Goal: Transaction & Acquisition: Purchase product/service

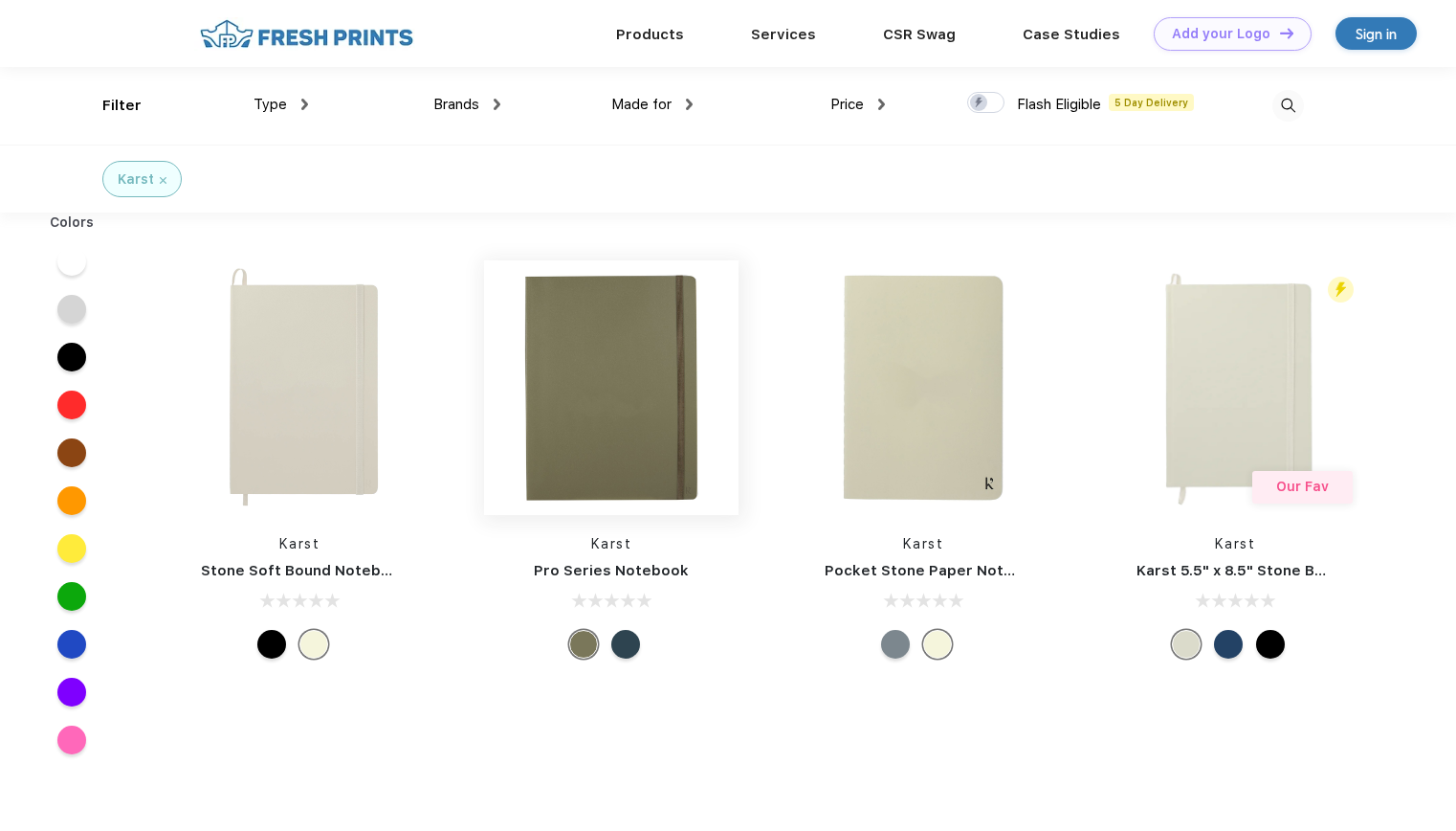
scroll to position [1, 0]
click at [1222, 651] on div at bounding box center [1228, 642] width 29 height 29
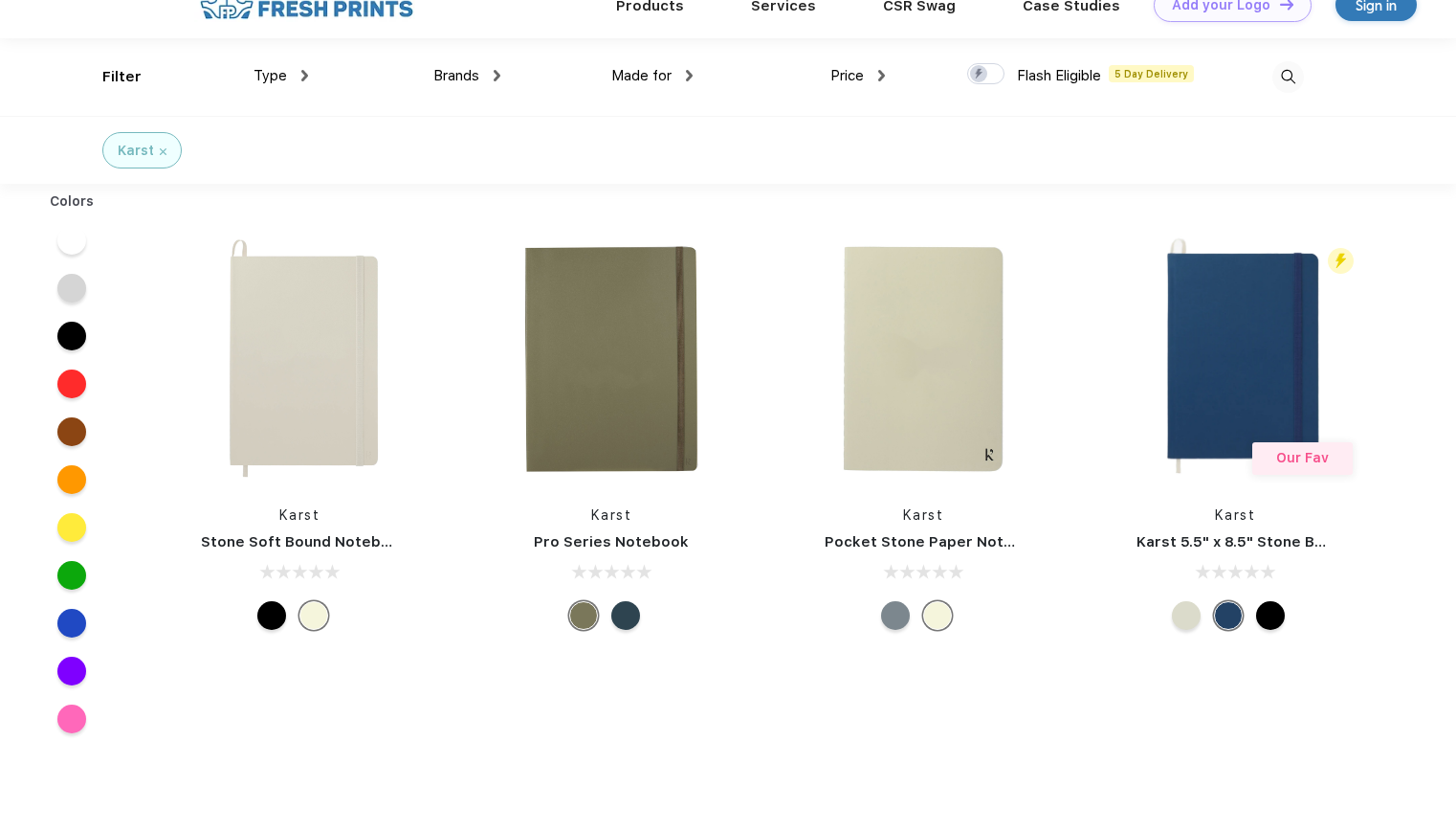
scroll to position [0, 0]
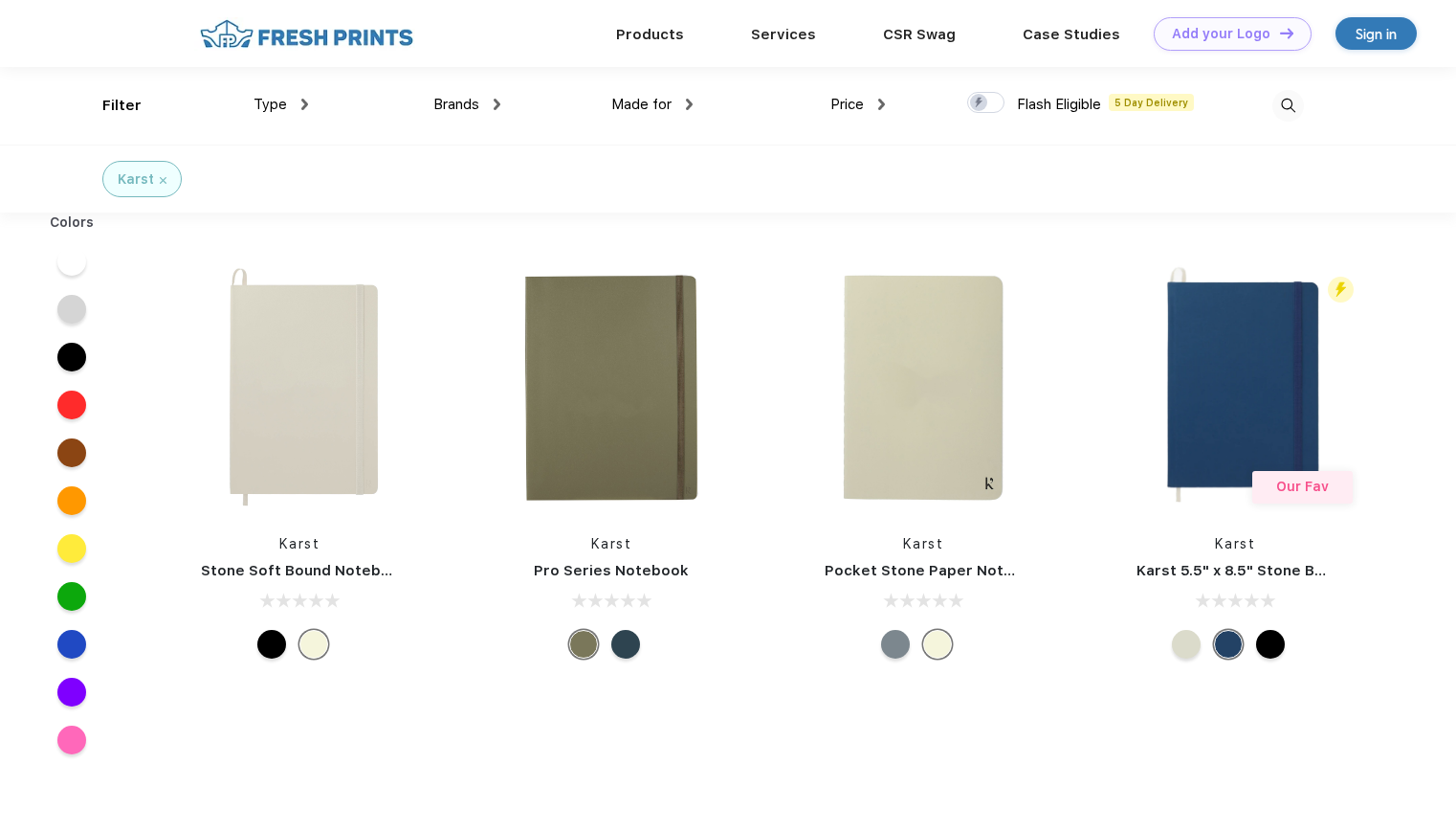
click at [613, 641] on div at bounding box center [625, 643] width 29 height 29
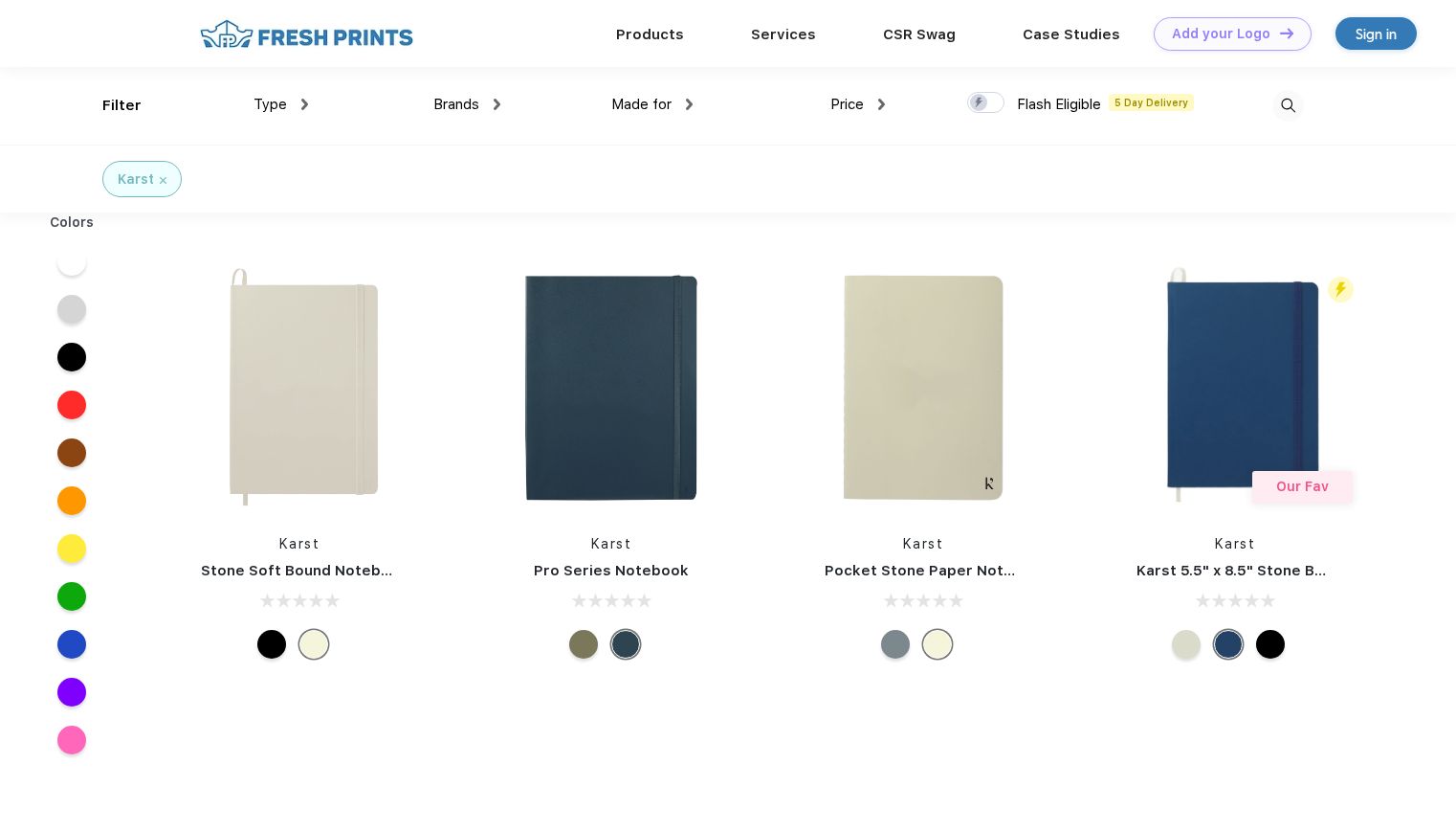
click at [938, 646] on div at bounding box center [937, 643] width 29 height 29
click at [896, 649] on div at bounding box center [895, 643] width 29 height 29
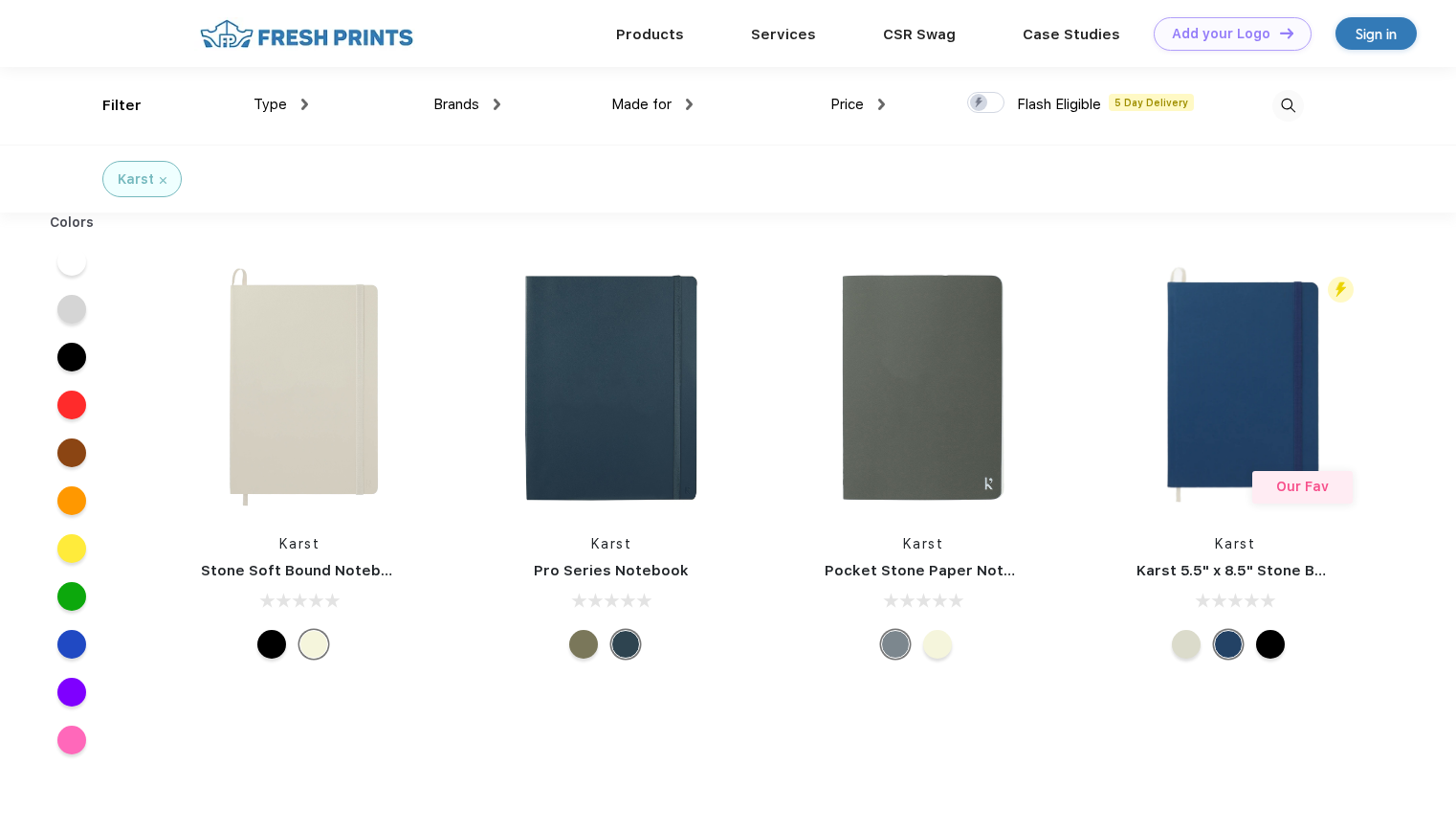
click at [271, 639] on div at bounding box center [271, 643] width 29 height 29
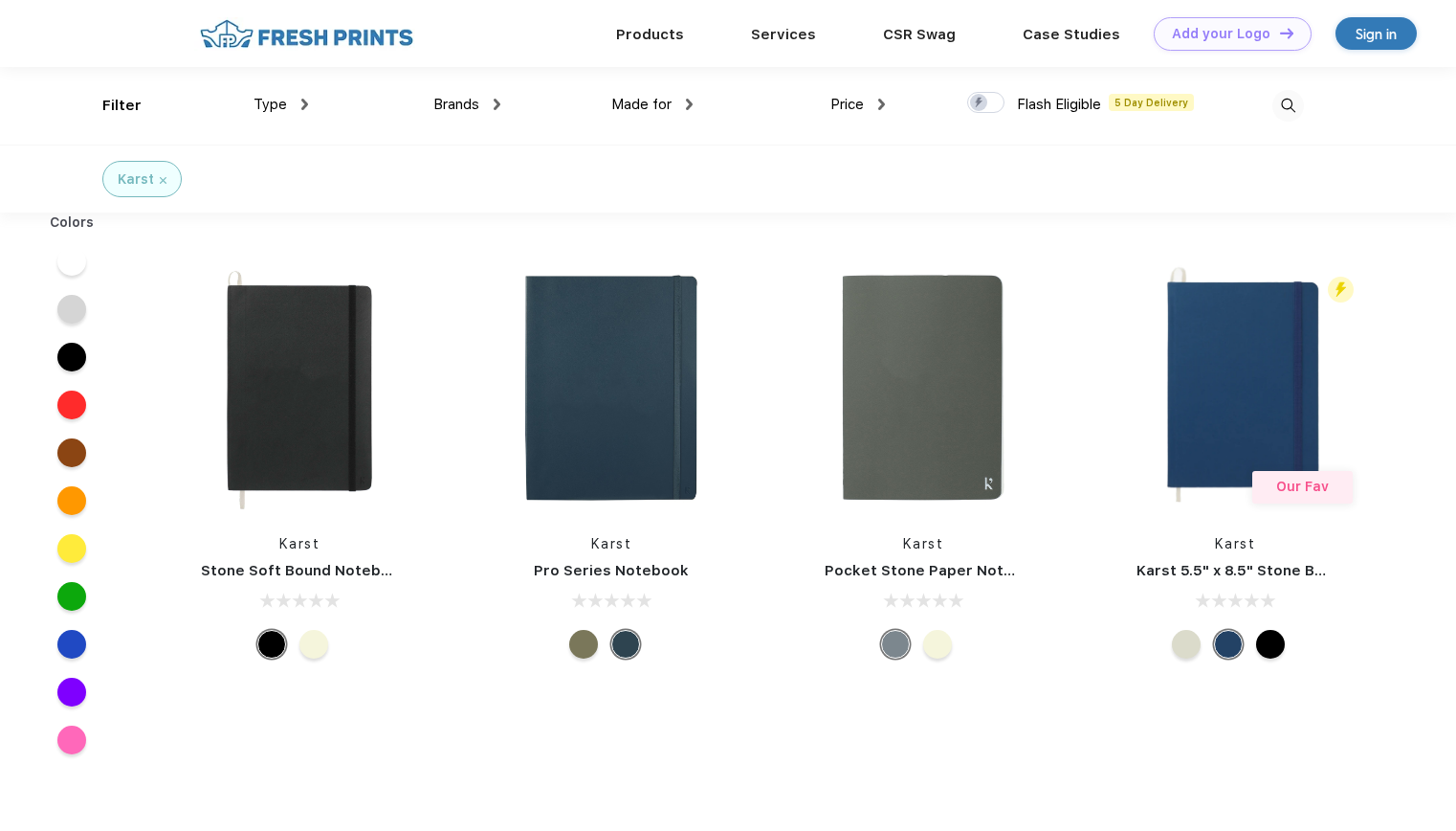
click at [320, 654] on div at bounding box center [314, 643] width 29 height 29
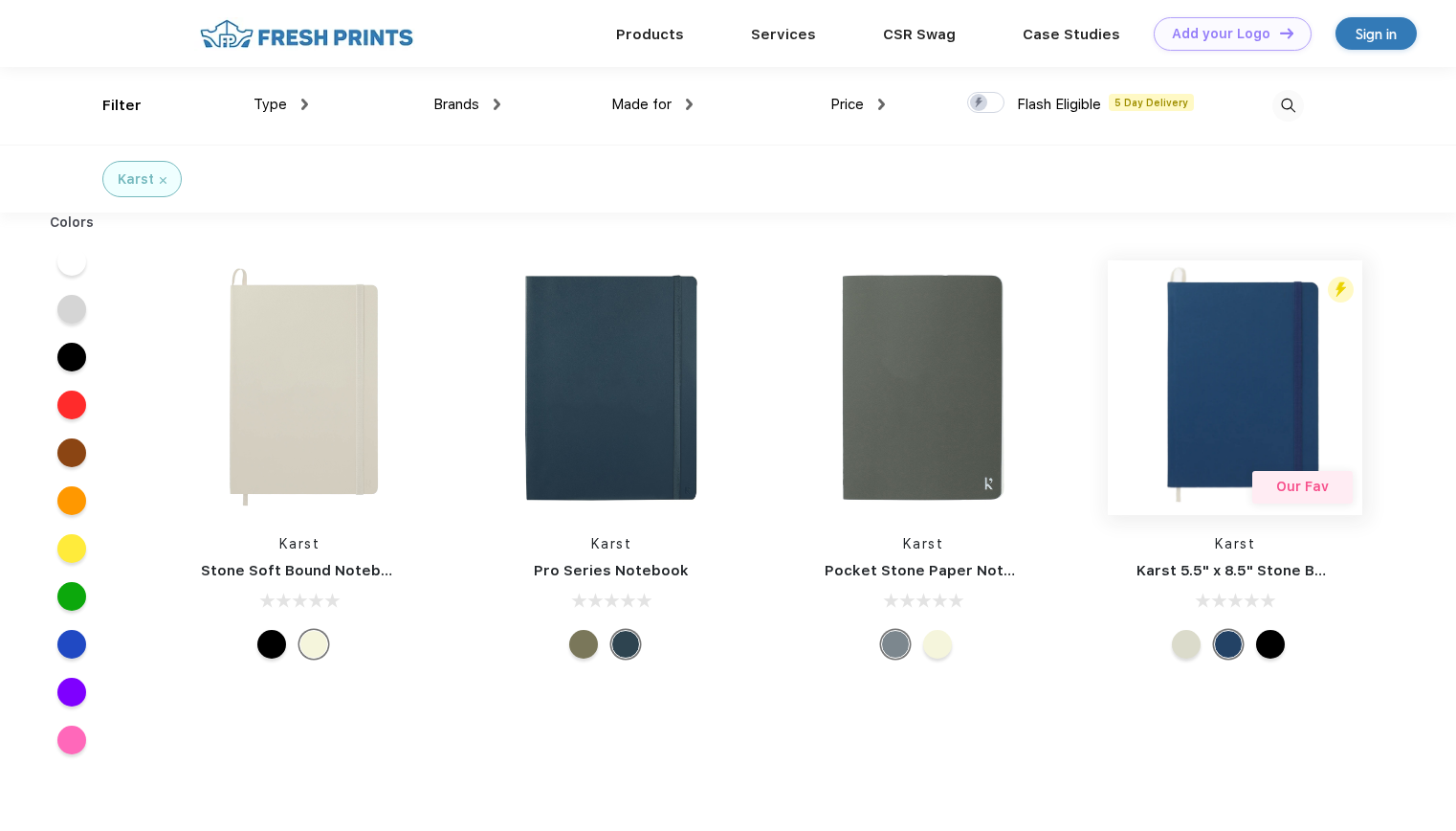
click at [1251, 390] on img at bounding box center [1235, 387] width 255 height 255
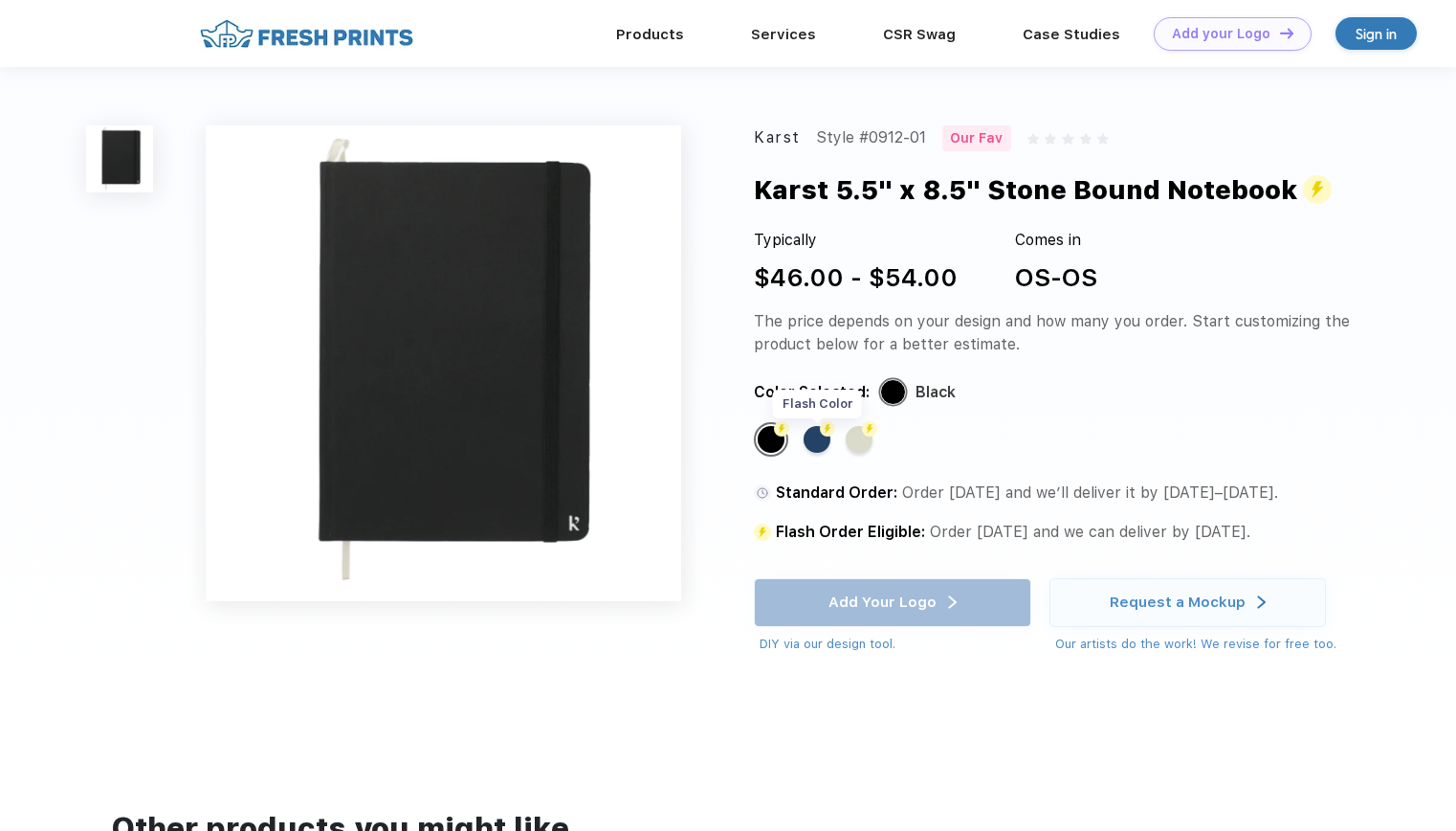
click at [819, 441] on div "Flash Color" at bounding box center [817, 439] width 27 height 27
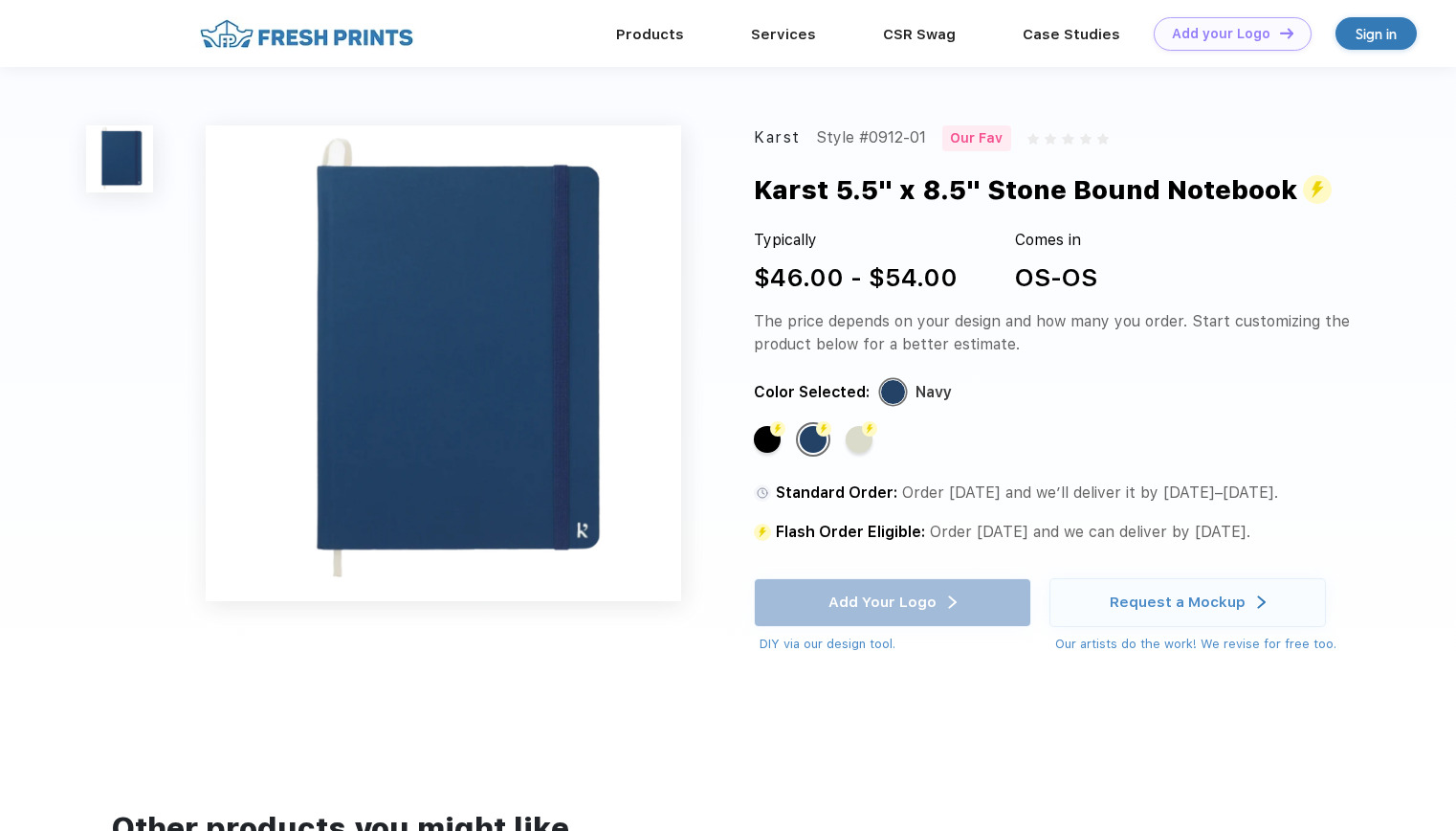
click at [530, 419] on img at bounding box center [443, 363] width 476 height 476
click at [461, 391] on img at bounding box center [443, 363] width 476 height 476
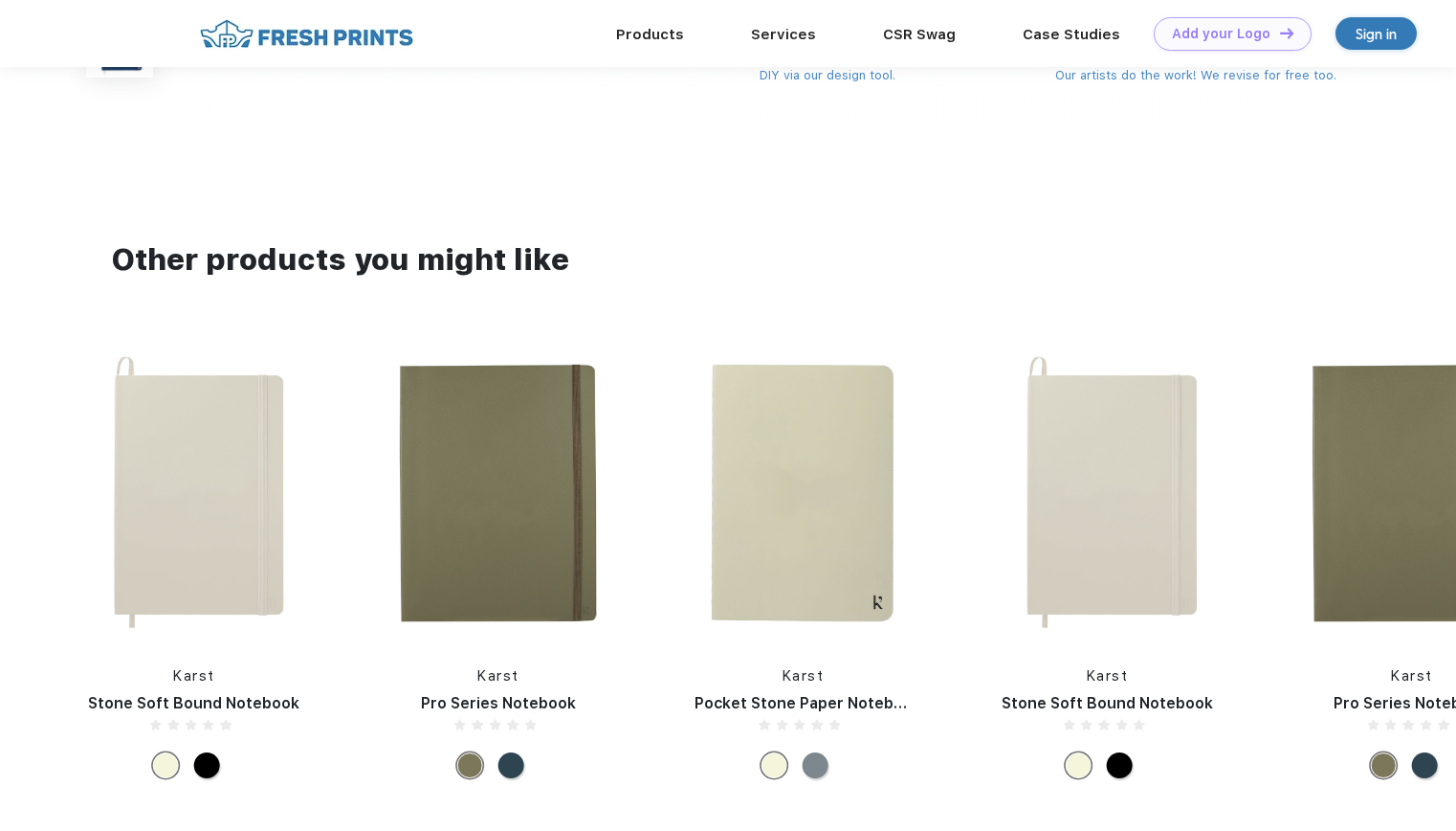
scroll to position [503, 0]
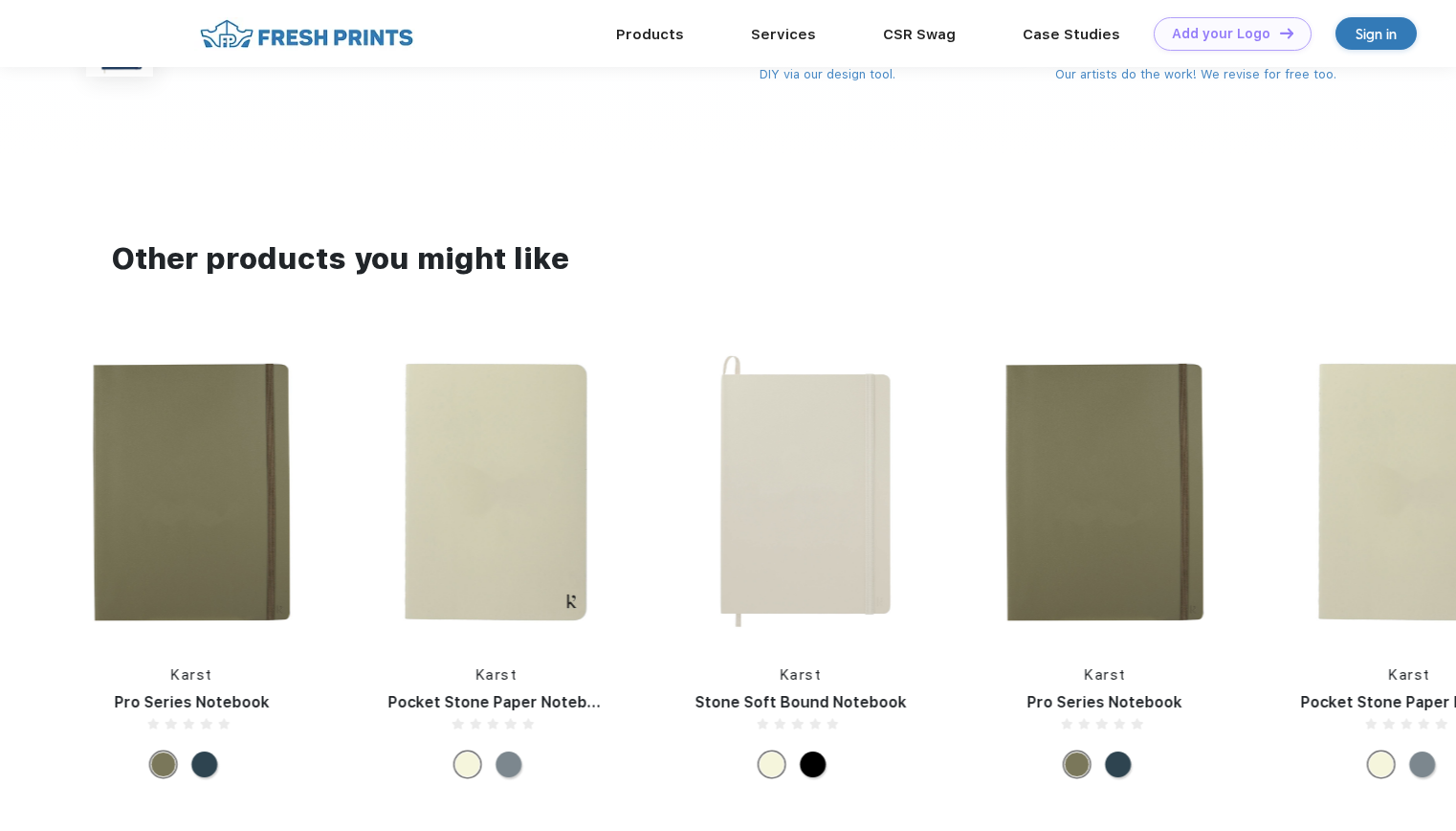
click at [1122, 775] on div at bounding box center [1118, 764] width 26 height 26
click at [1383, 777] on div at bounding box center [1381, 764] width 26 height 26
click at [1426, 776] on div at bounding box center [1423, 764] width 26 height 26
click at [214, 773] on div at bounding box center [204, 764] width 26 height 26
click at [204, 767] on div at bounding box center [204, 764] width 26 height 26
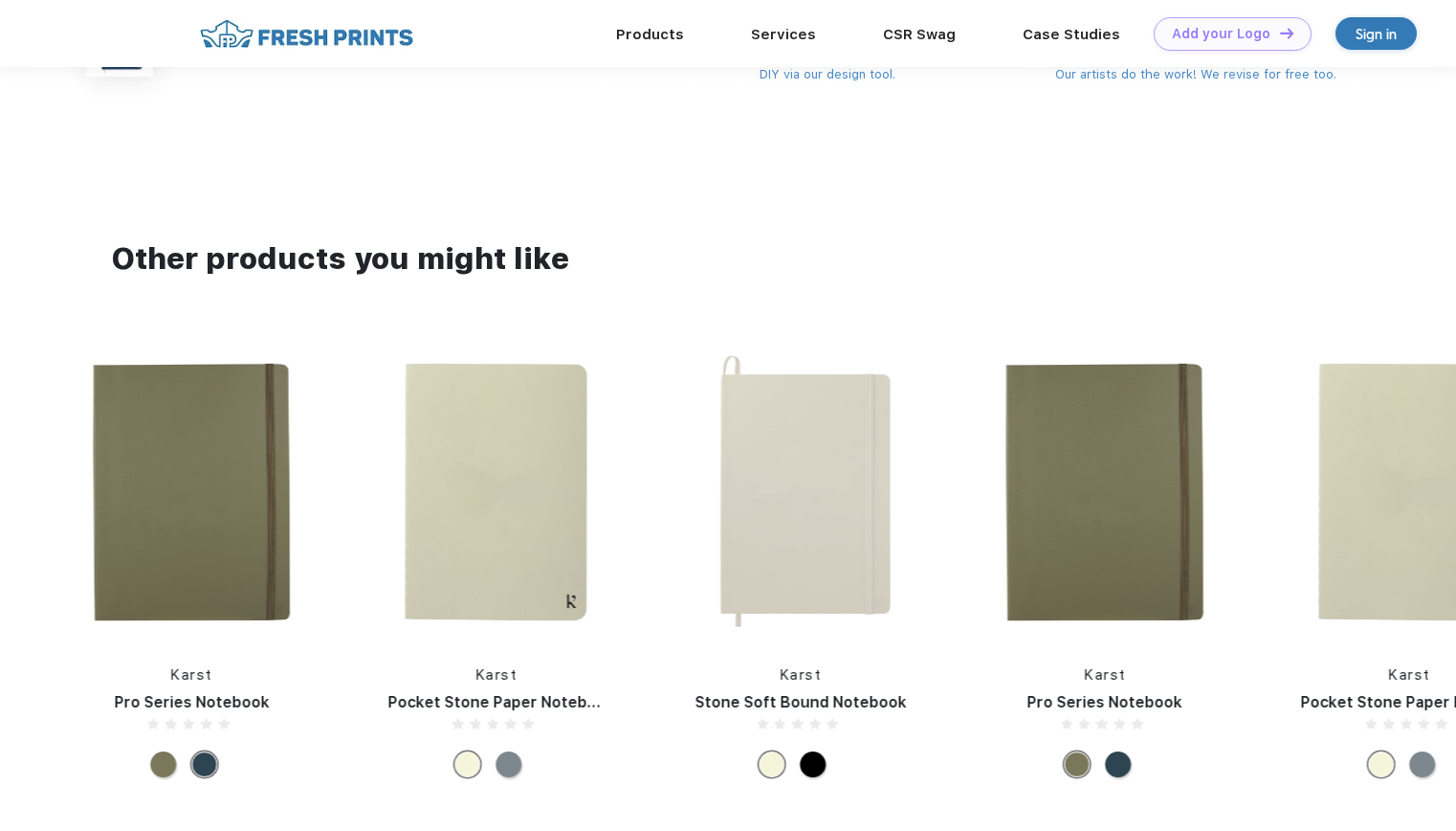
click at [791, 514] on img at bounding box center [800, 492] width 255 height 291
click at [803, 565] on img at bounding box center [800, 492] width 255 height 291
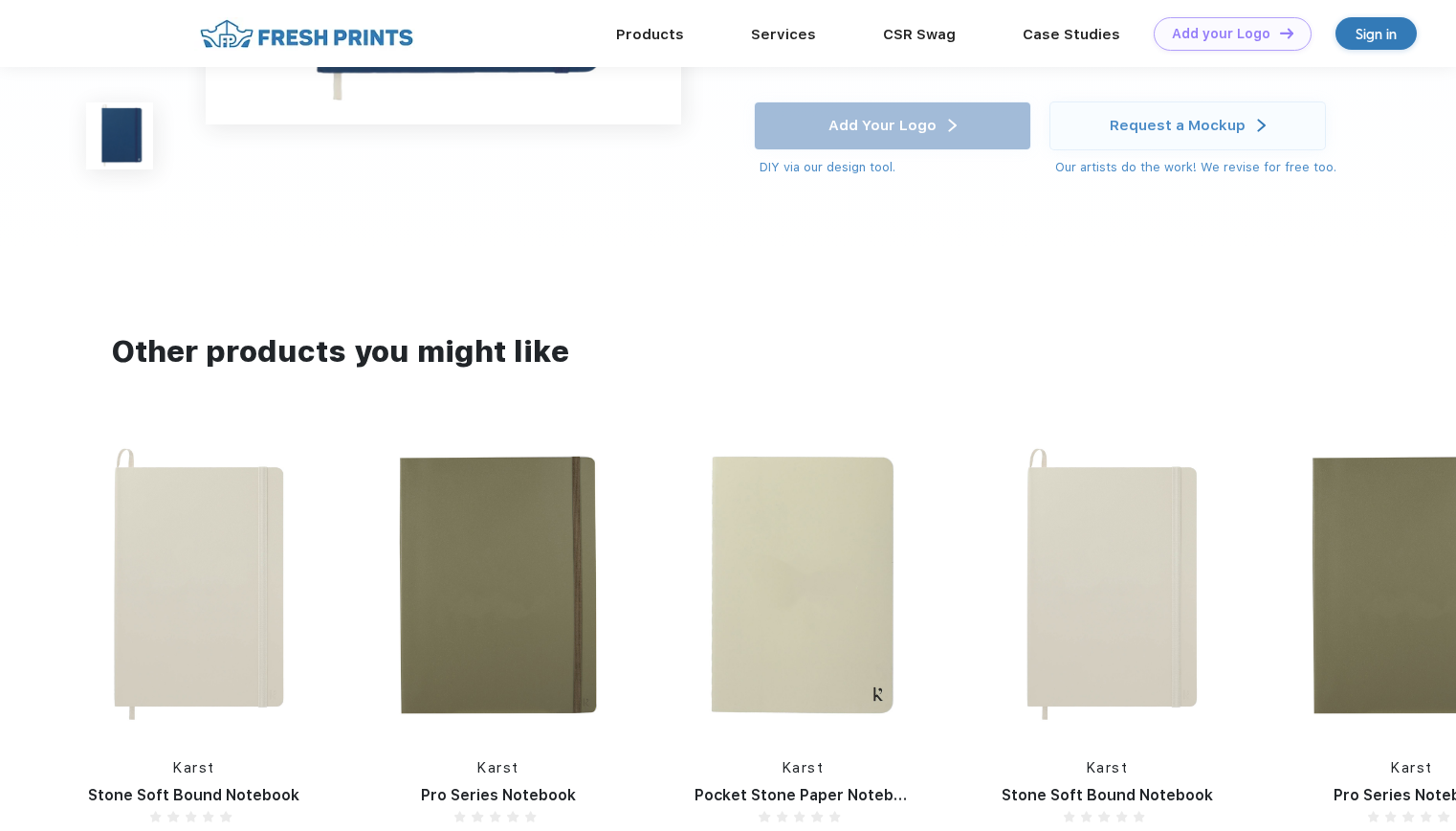
scroll to position [0, 0]
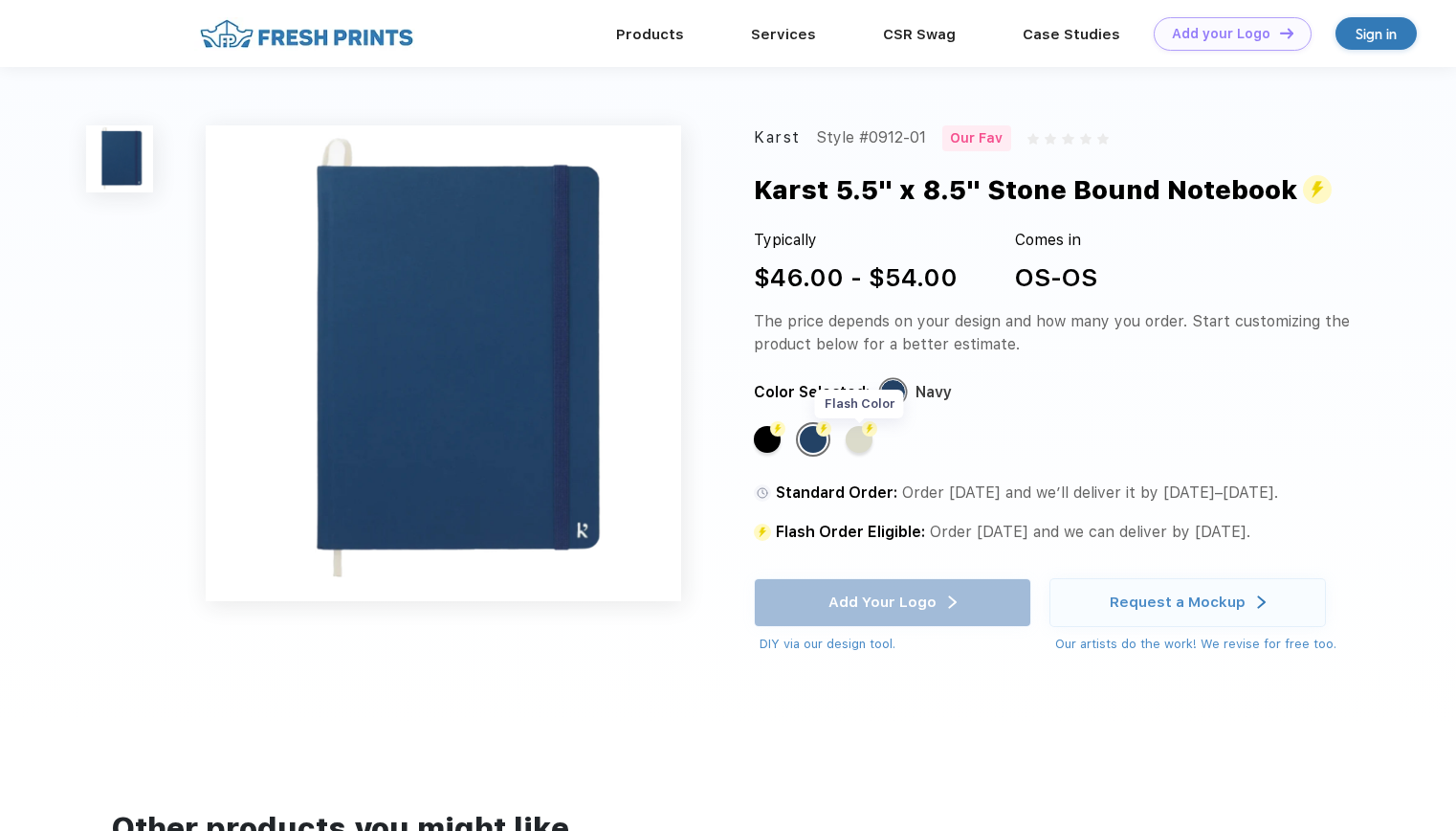
click at [861, 442] on div "Flash Color" at bounding box center [858, 439] width 27 height 27
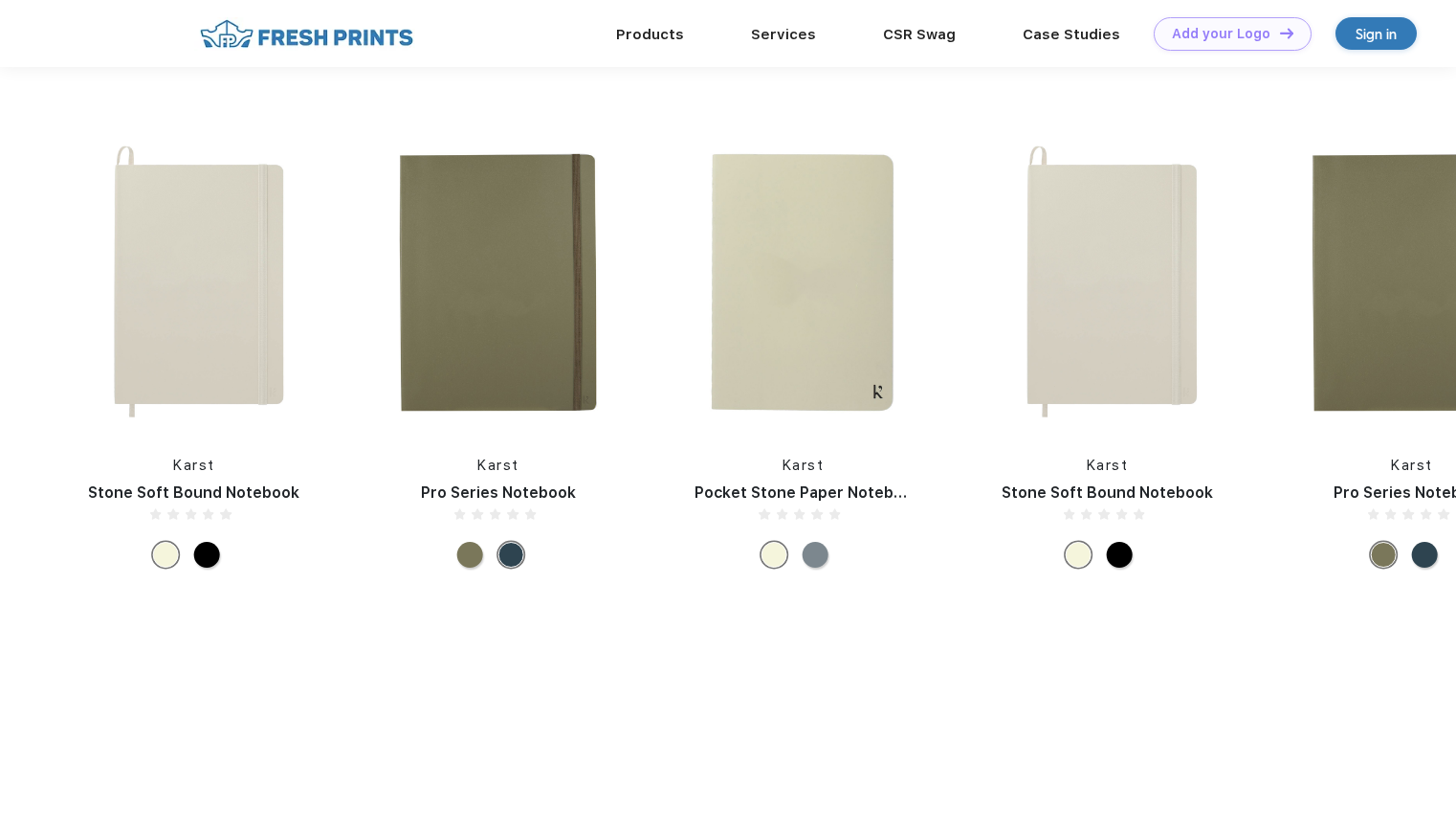
scroll to position [712, 0]
click at [539, 314] on img at bounding box center [498, 282] width 255 height 291
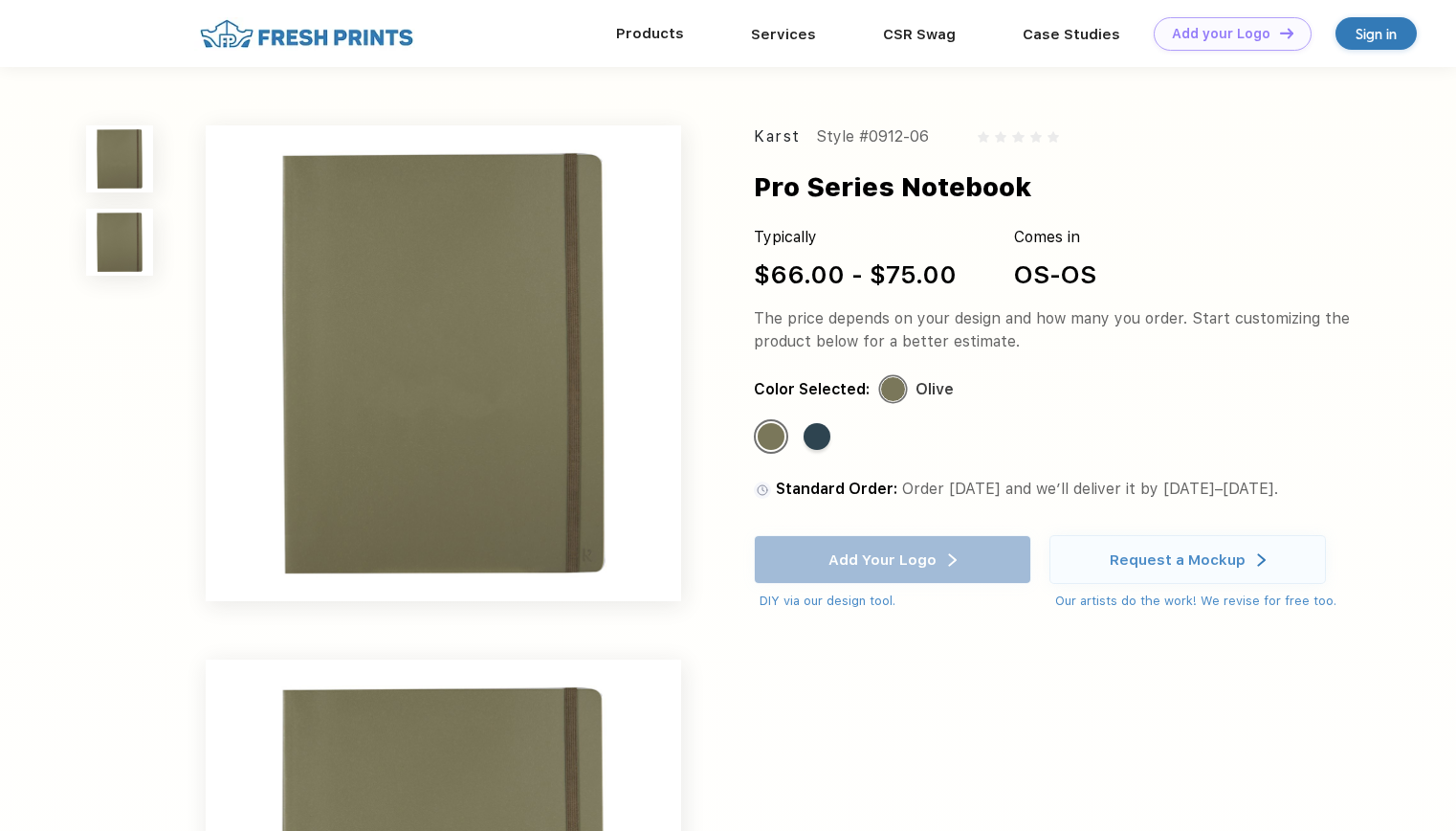
click at [655, 42] on div "Products" at bounding box center [650, 32] width 135 height 25
click at [655, 40] on link "Products" at bounding box center [650, 33] width 68 height 18
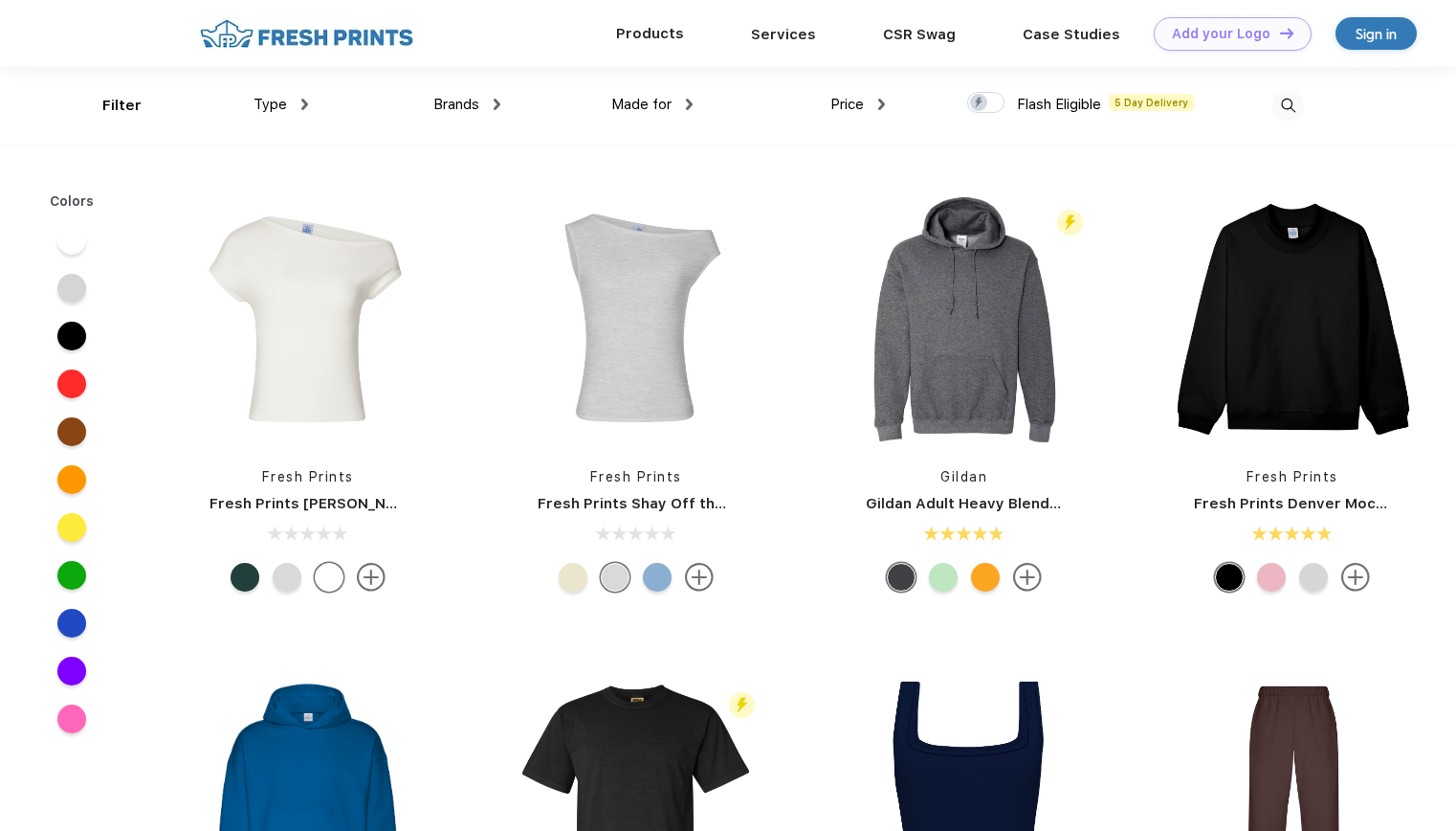
scroll to position [1, 0]
click at [1300, 109] on img at bounding box center [1288, 105] width 31 height 31
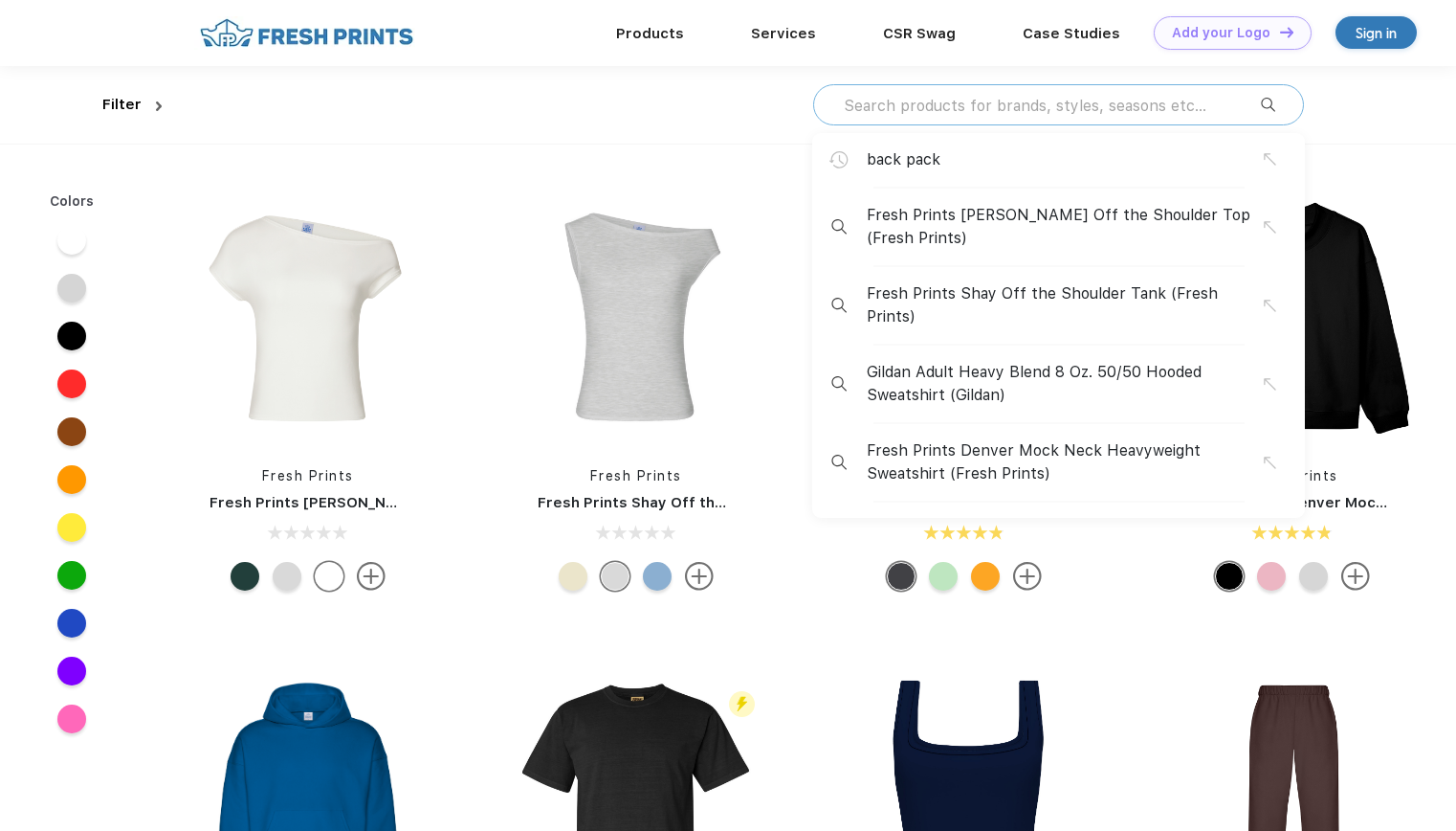
click at [918, 105] on input "text" at bounding box center [1051, 104] width 419 height 21
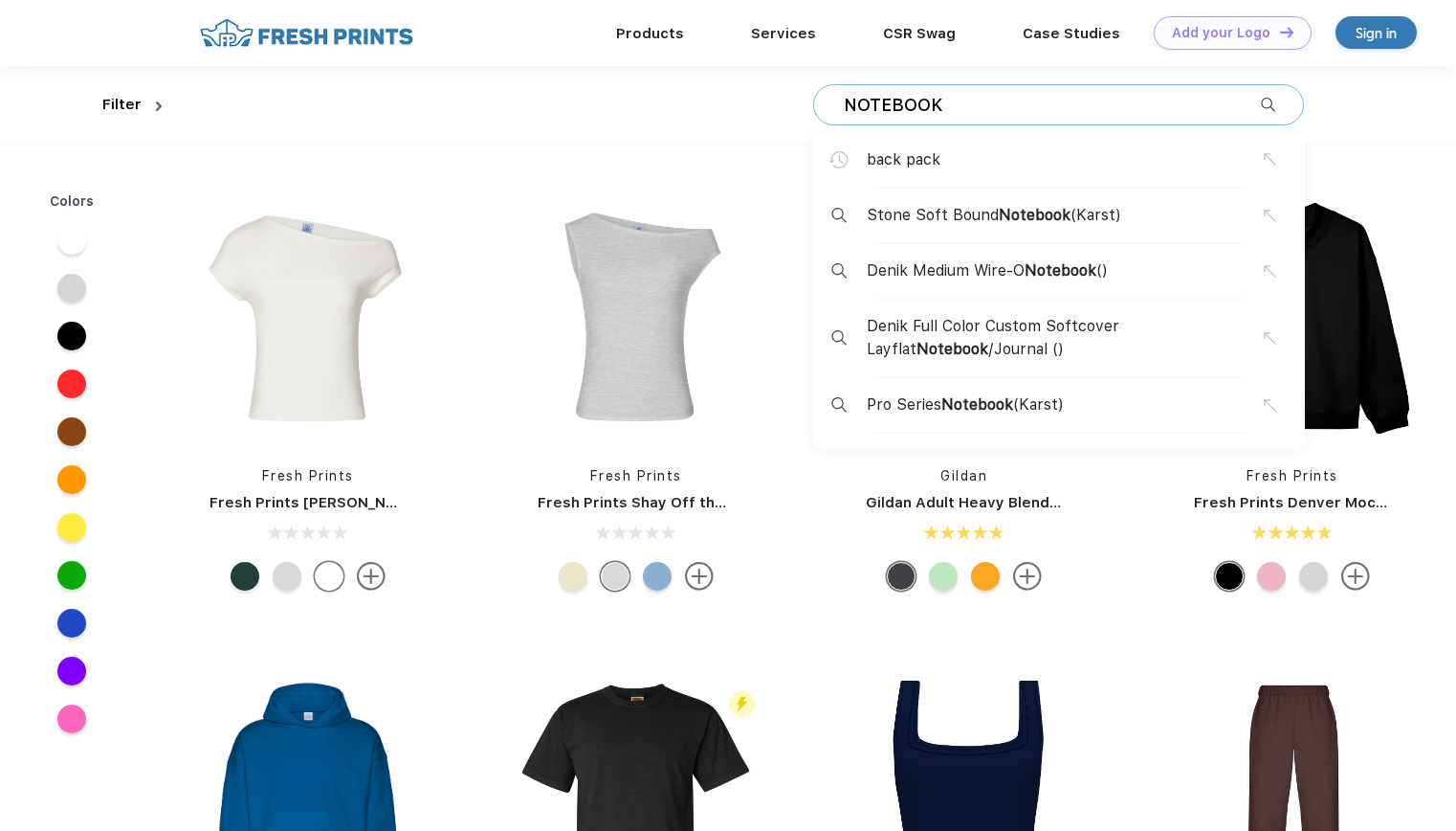
type input "NOTEBOOK"
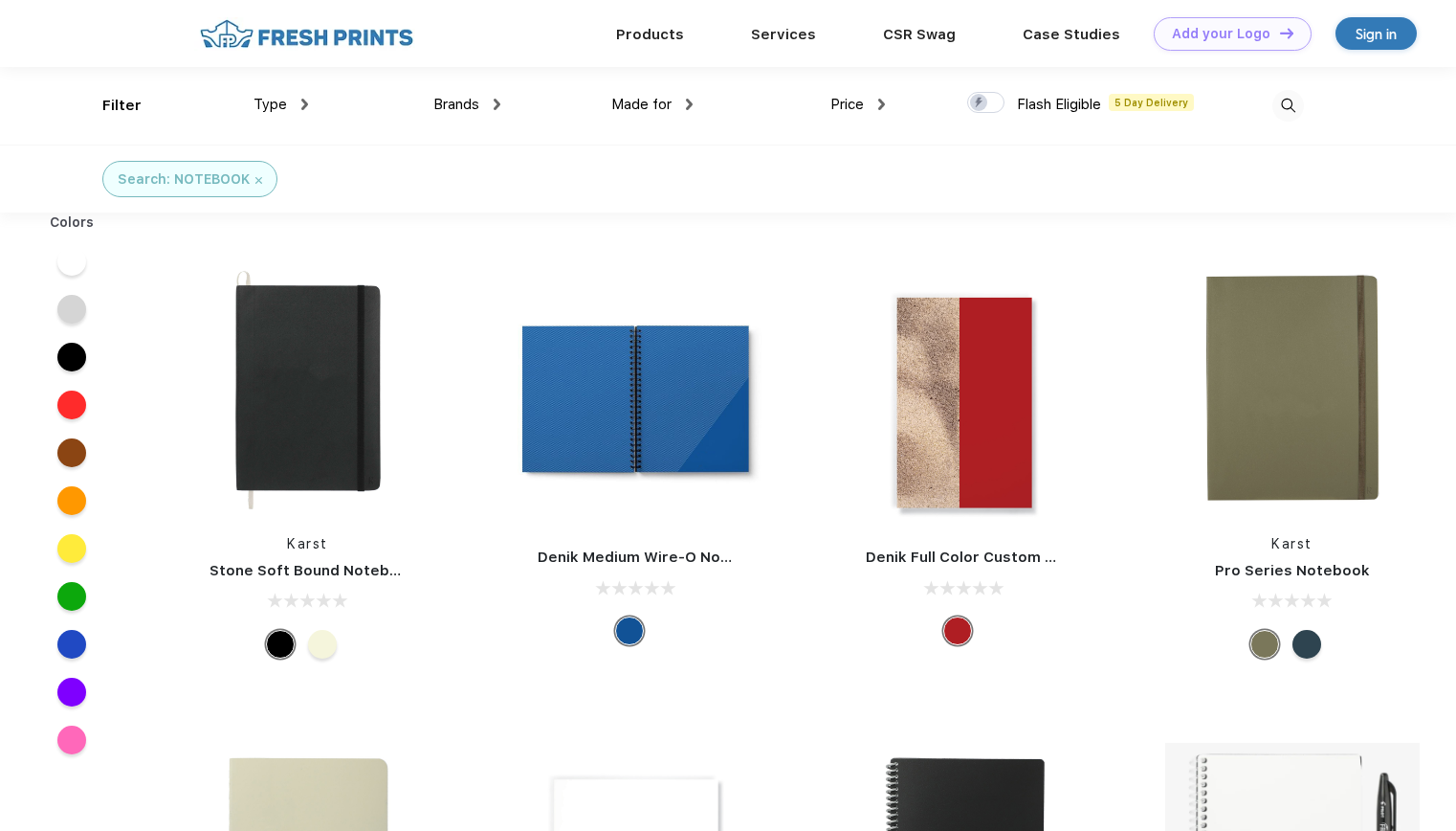
click at [880, 98] on img at bounding box center [881, 104] width 7 height 12
click at [815, 162] on div "$" at bounding box center [812, 168] width 8 height 20
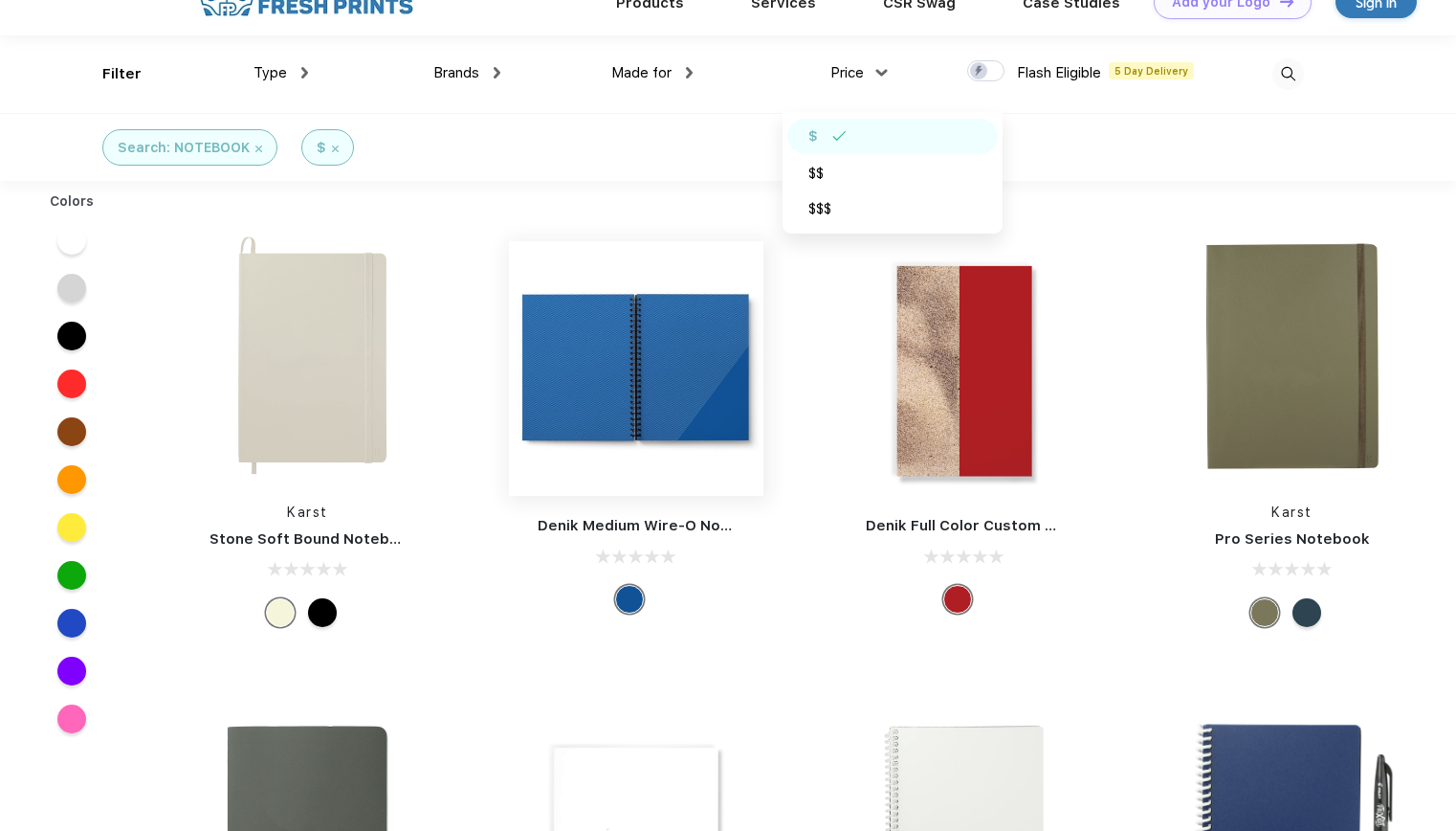
scroll to position [20, 0]
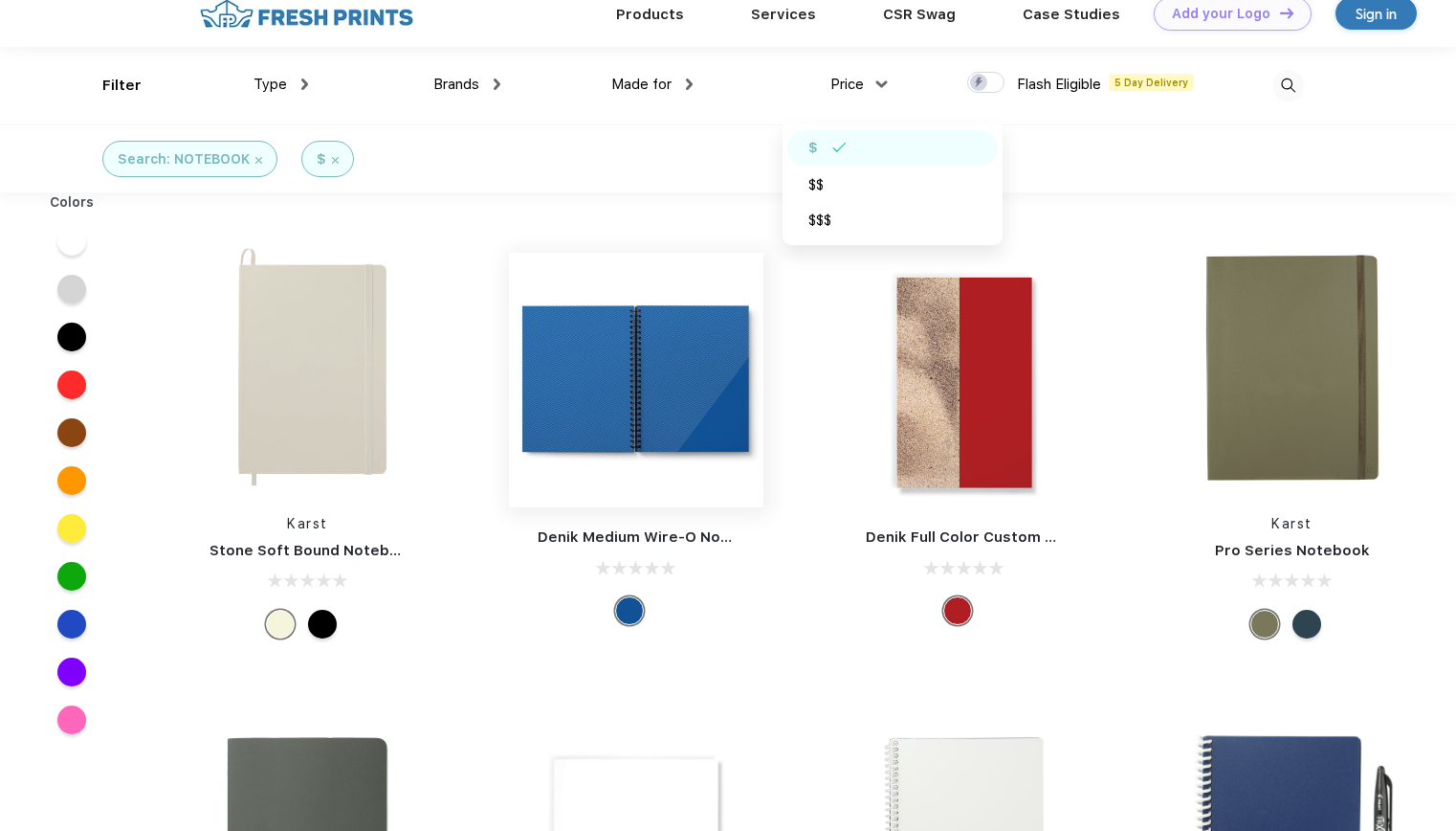
click at [671, 383] on img at bounding box center [636, 380] width 255 height 255
